Goal: Task Accomplishment & Management: Manage account settings

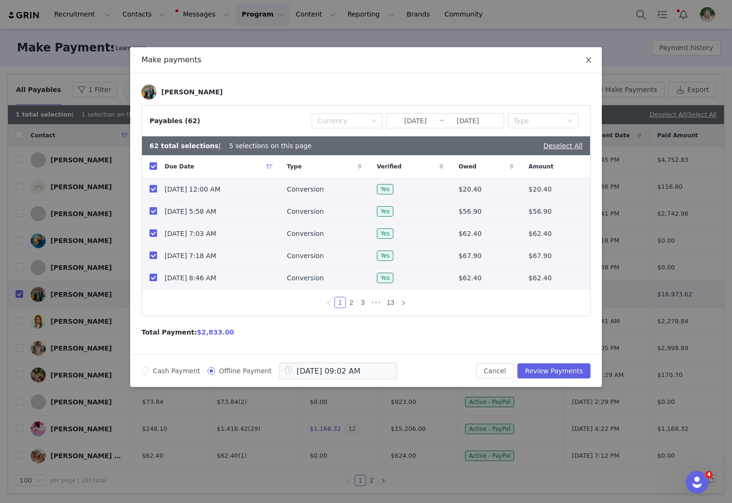
click at [587, 61] on icon "icon: close" at bounding box center [588, 60] width 5 height 6
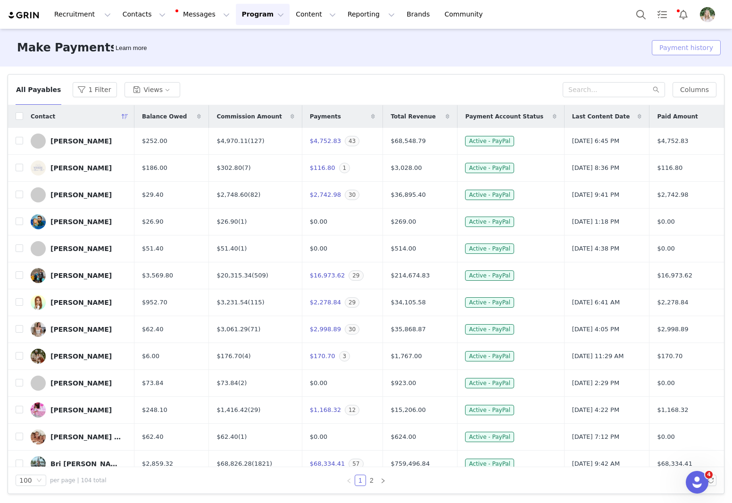
click at [690, 47] on button "Payment history" at bounding box center [686, 47] width 69 height 15
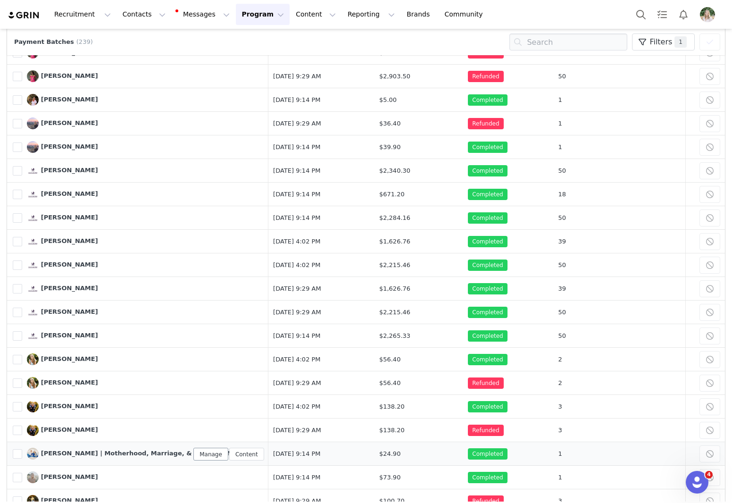
scroll to position [2008, 0]
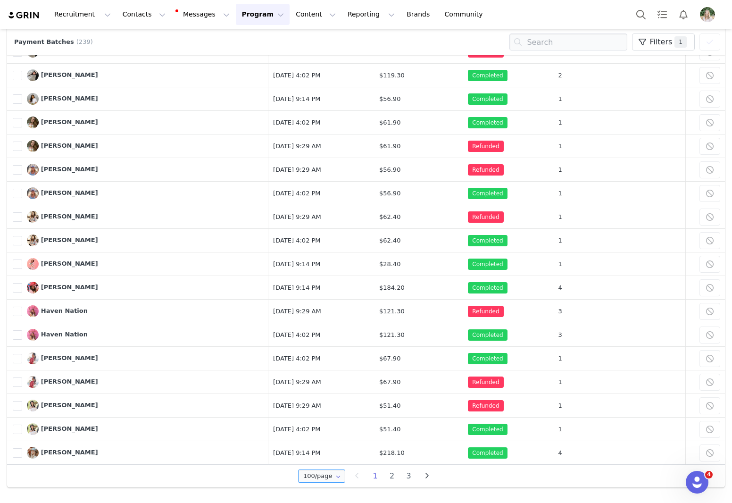
click at [321, 476] on input "100/page" at bounding box center [321, 475] width 47 height 13
click at [323, 437] on span "250/page" at bounding box center [320, 436] width 31 height 8
type input "250/page"
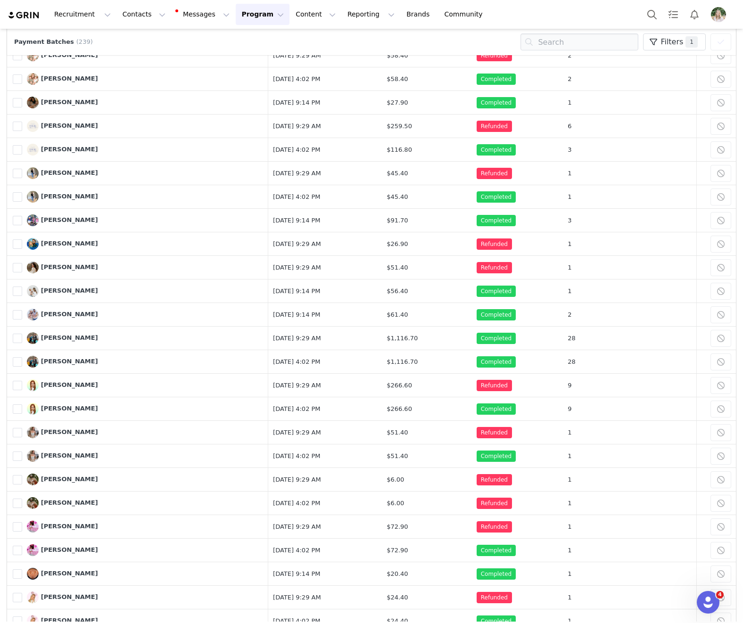
scroll to position [0, 0]
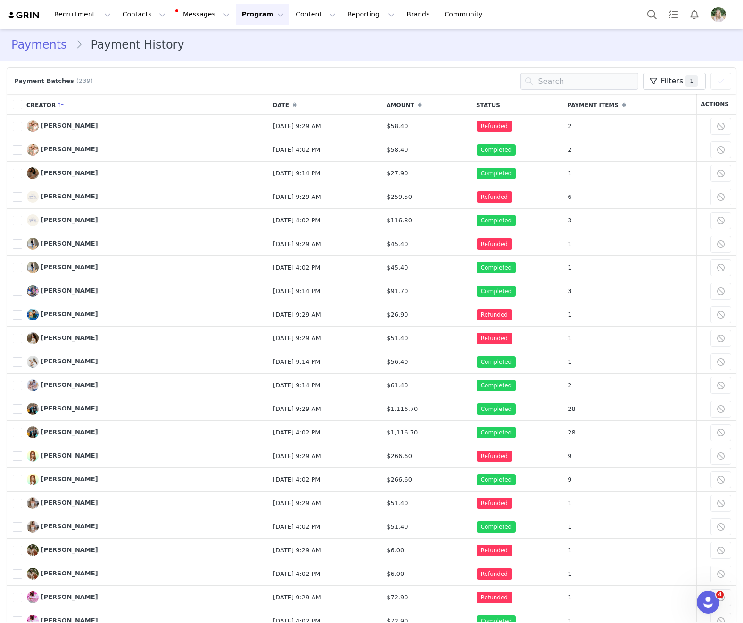
click at [45, 45] on link "Payments" at bounding box center [43, 44] width 64 height 17
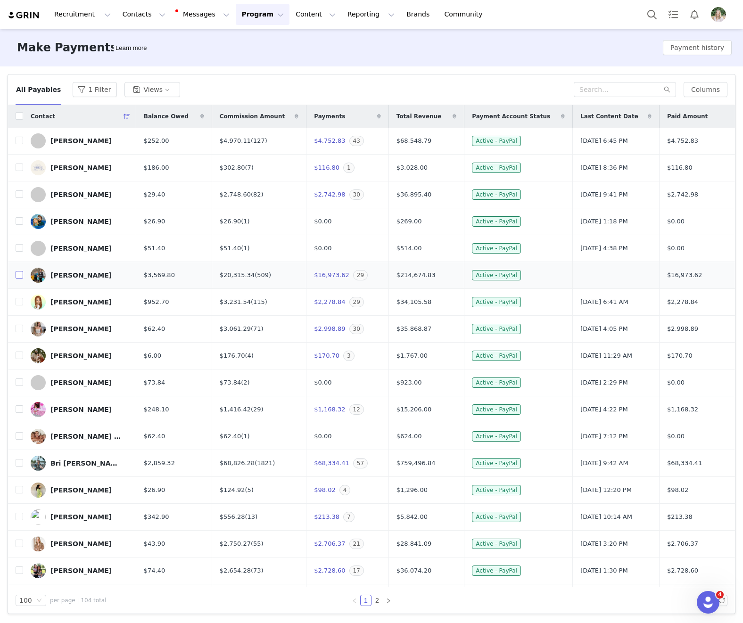
click at [19, 274] on input "checkbox" at bounding box center [20, 275] width 8 height 8
checkbox input "true"
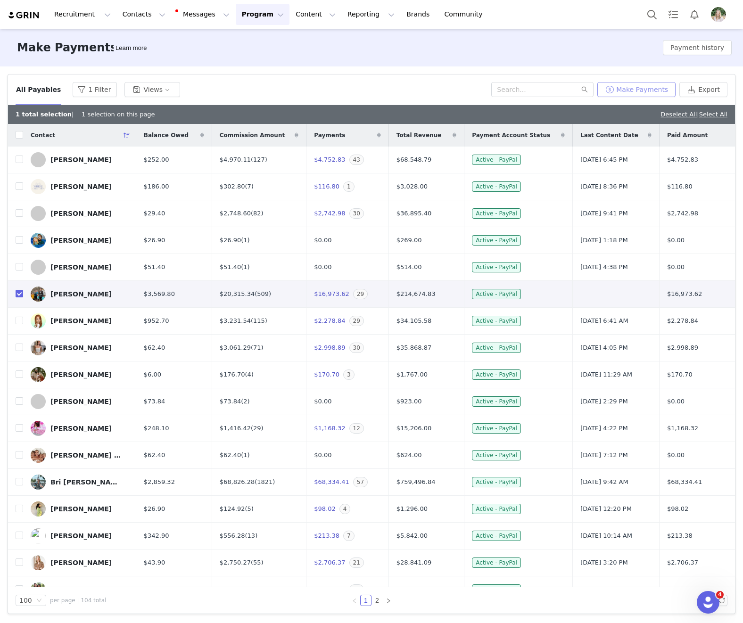
click at [643, 91] on button "Make Payments" at bounding box center [636, 89] width 78 height 15
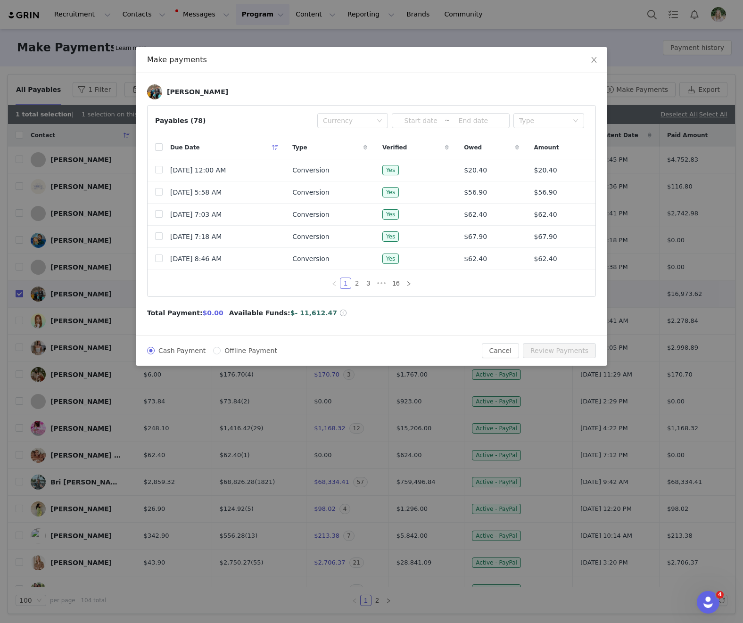
click at [290, 311] on span "$- 11,612.47" at bounding box center [313, 313] width 47 height 10
drag, startPoint x: 285, startPoint y: 318, endPoint x: 329, endPoint y: 306, distance: 45.5
click at [329, 306] on div "Anna Dent Payables (78) Currency ~ Type Due Date Type Verified Owed Amount Aug …" at bounding box center [371, 204] width 471 height 262
click at [306, 316] on span "$- 11,612.47" at bounding box center [313, 313] width 47 height 8
click at [158, 148] on input "checkbox" at bounding box center [159, 147] width 8 height 8
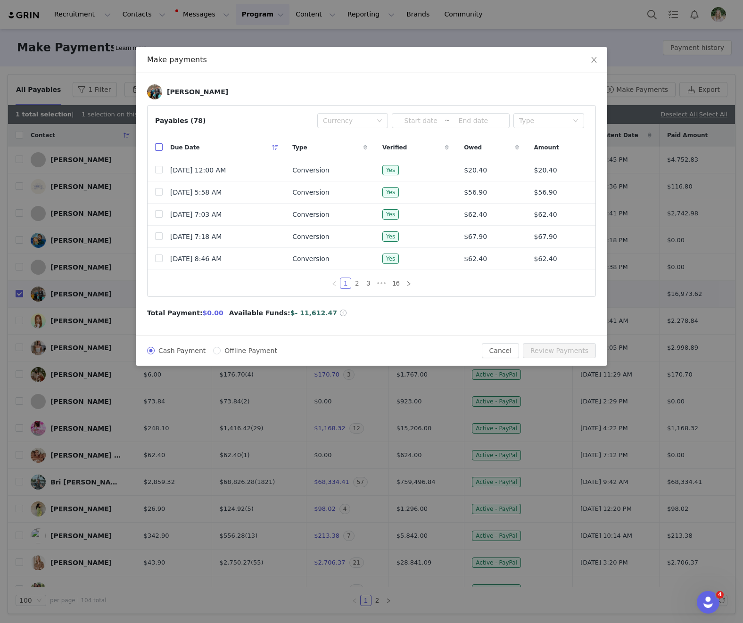
checkbox input "true"
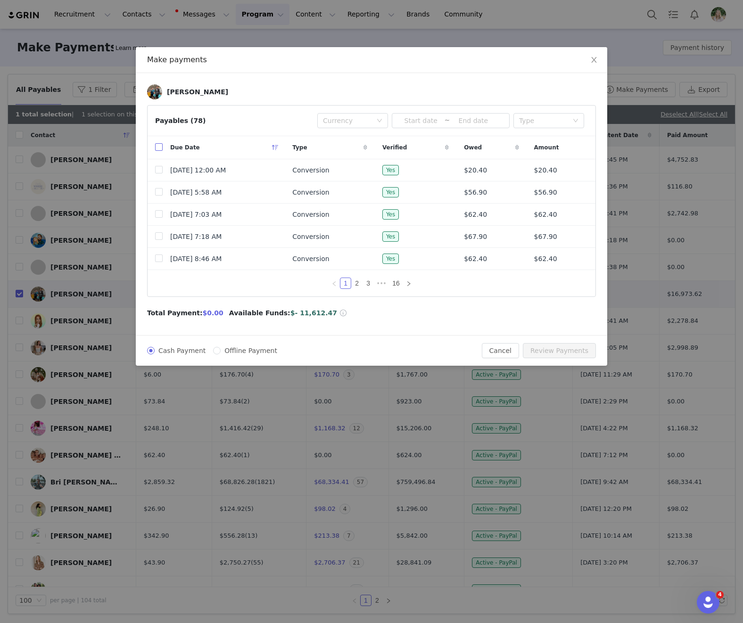
checkbox input "true"
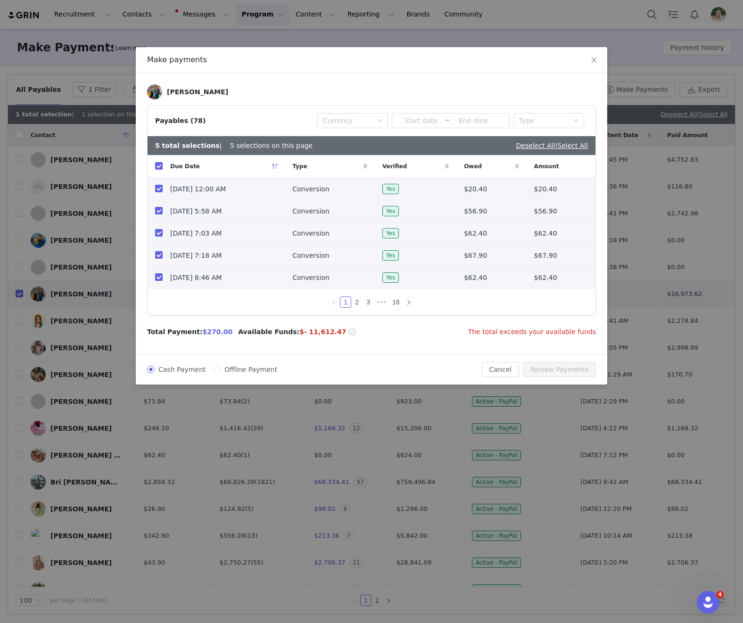
click at [311, 336] on span "$- 11,612.47" at bounding box center [322, 332] width 47 height 8
click at [593, 62] on icon "icon: close" at bounding box center [594, 60] width 8 height 8
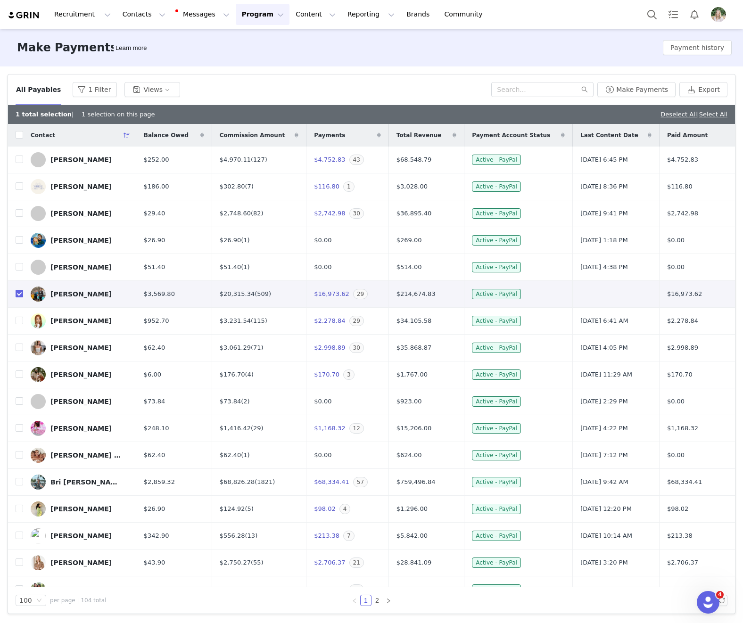
click at [20, 294] on input "checkbox" at bounding box center [20, 294] width 8 height 8
checkbox input "false"
